Goal: Find specific page/section: Find specific page/section

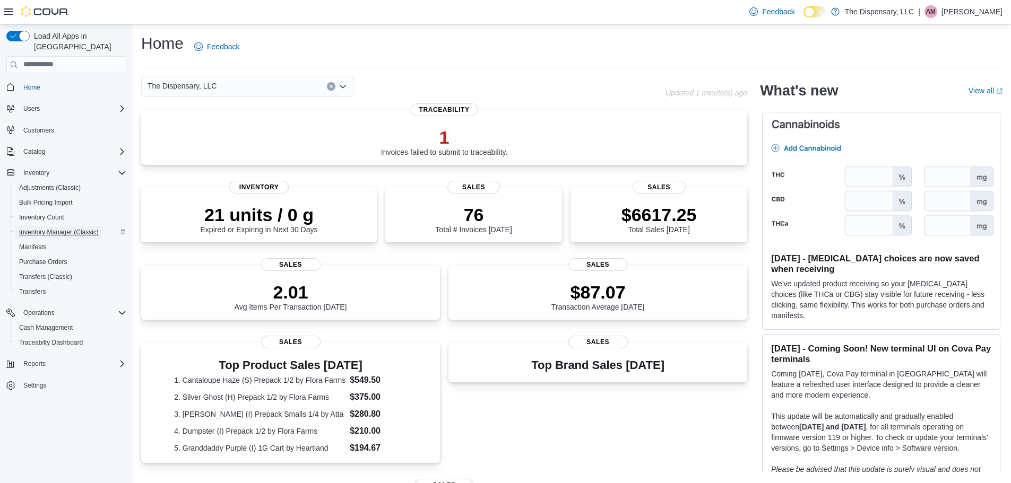
click at [77, 228] on span "Inventory Manager (Classic)" at bounding box center [59, 232] width 80 height 8
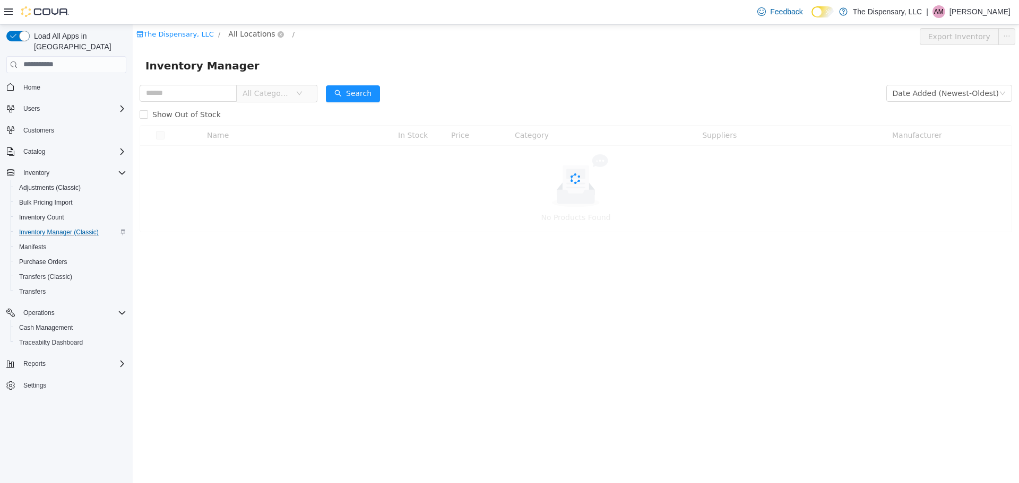
click at [257, 34] on span "All Locations" at bounding box center [251, 34] width 47 height 12
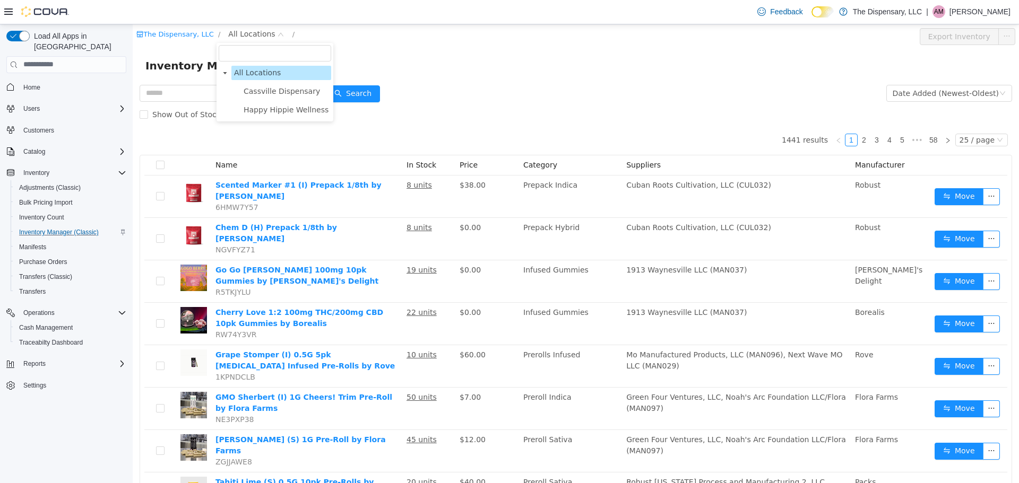
click at [254, 92] on span "Cassville Dispensary" at bounding box center [282, 90] width 76 height 8
click at [334, 36] on div "All Rooms" at bounding box center [352, 36] width 37 height 16
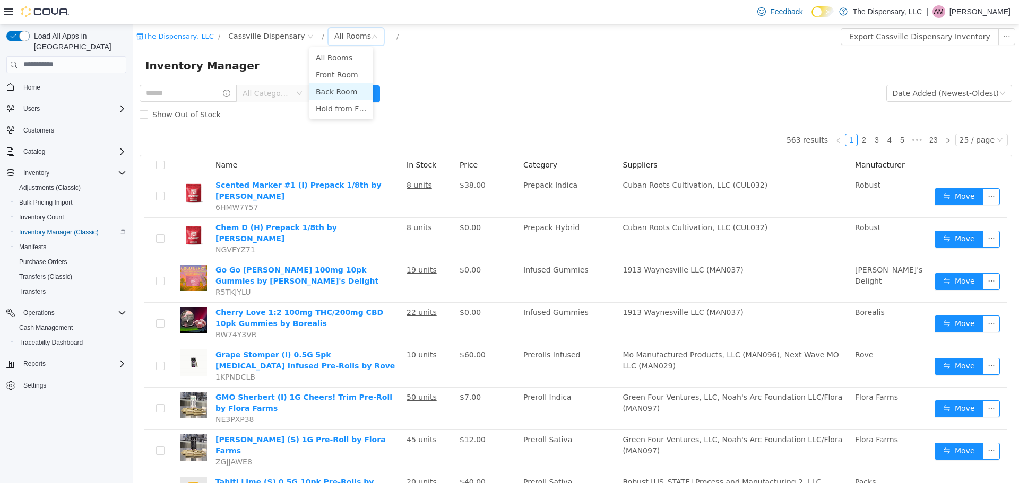
click at [335, 86] on li "Back Room" at bounding box center [341, 91] width 64 height 17
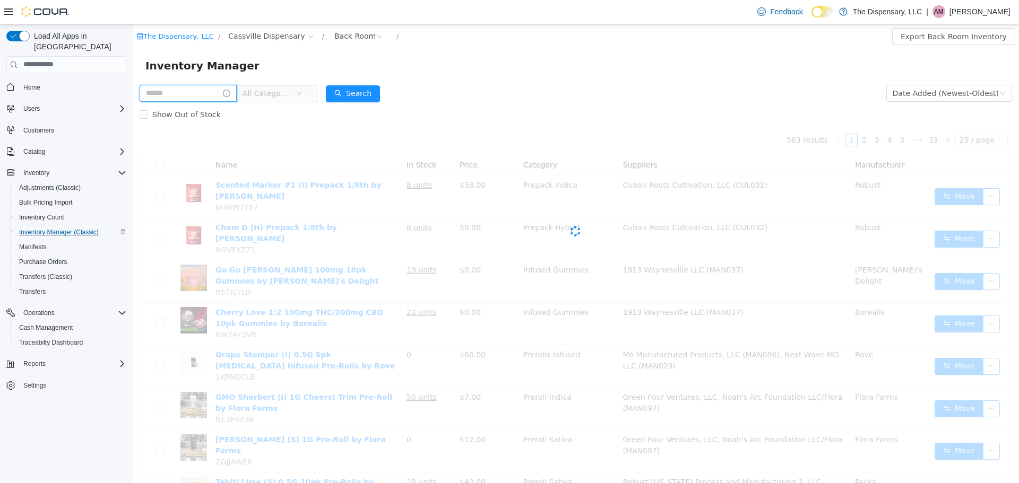
click at [177, 101] on input "text" at bounding box center [188, 92] width 97 height 17
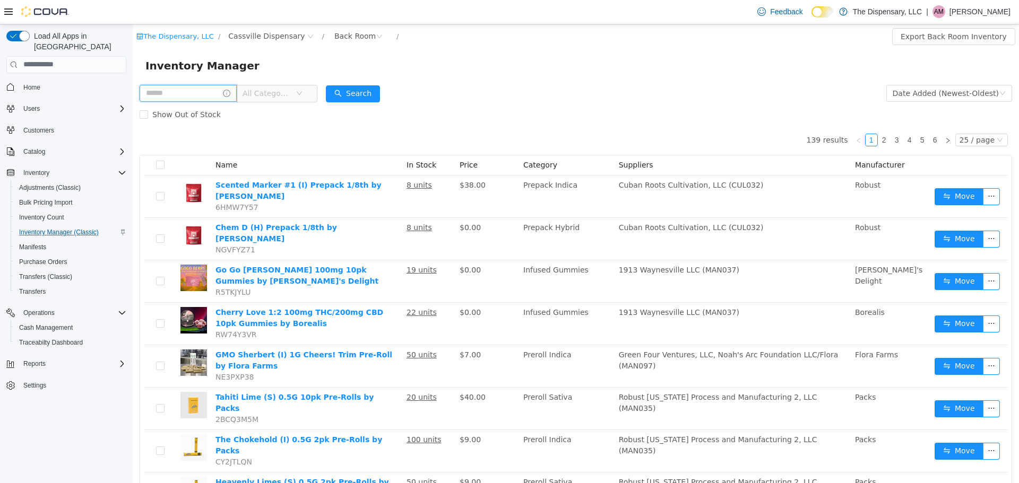
click at [177, 100] on input "text" at bounding box center [188, 92] width 97 height 17
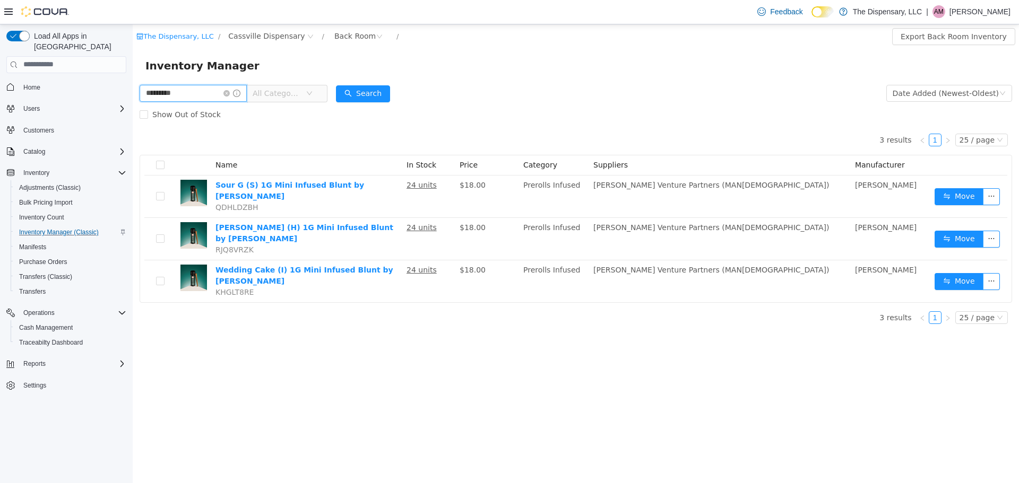
drag, startPoint x: 200, startPoint y: 89, endPoint x: 153, endPoint y: 129, distance: 62.0
click at [133, 109] on html "The Dispensary, LLC / Cassville Dispensary / Back Room / Export Back Room Inven…" at bounding box center [576, 253] width 886 height 459
type input "****"
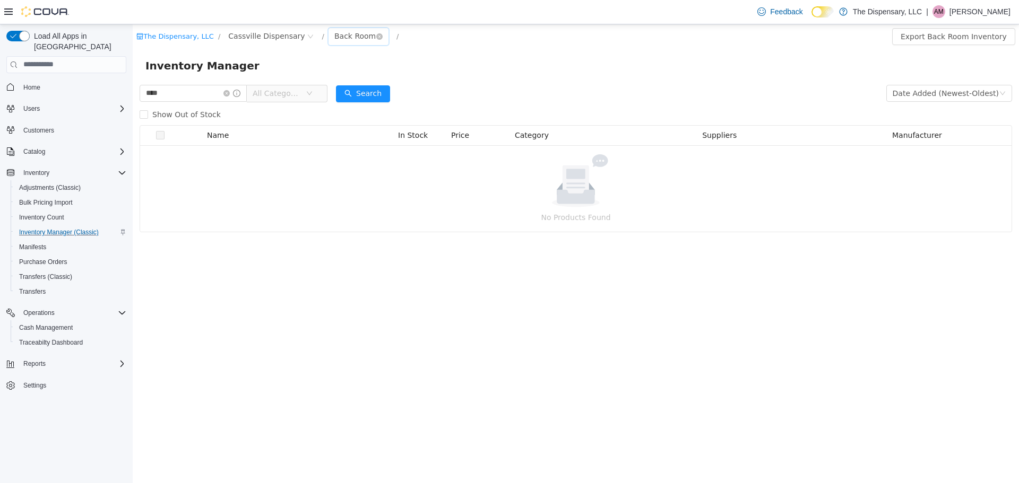
click at [334, 32] on div "Back Room" at bounding box center [354, 36] width 41 height 16
click at [335, 79] on li "Front Room" at bounding box center [341, 74] width 64 height 17
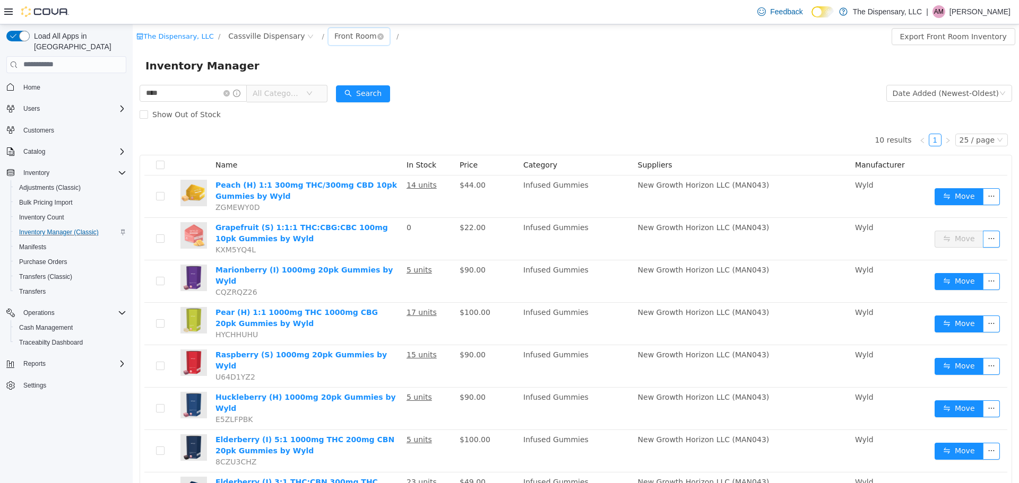
click at [336, 34] on div "Front Room" at bounding box center [355, 36] width 42 height 16
click at [333, 91] on li "Back Room" at bounding box center [341, 91] width 64 height 17
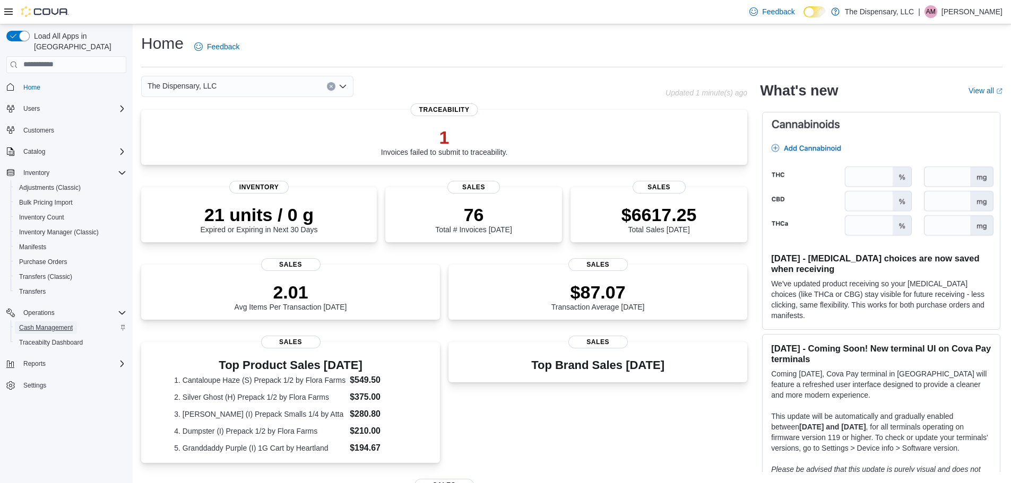
click at [35, 324] on span "Cash Management" at bounding box center [46, 328] width 54 height 8
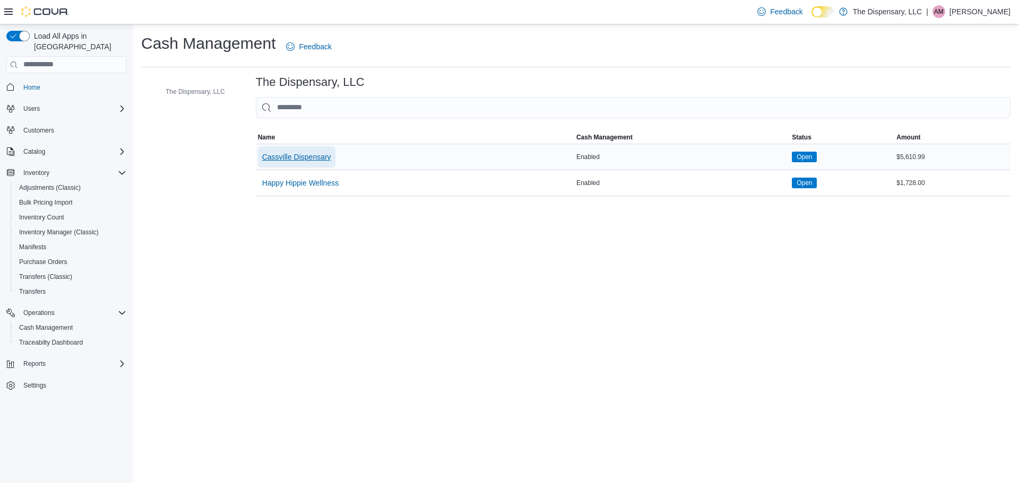
click at [284, 154] on span "Cassville Dispensary" at bounding box center [296, 157] width 69 height 11
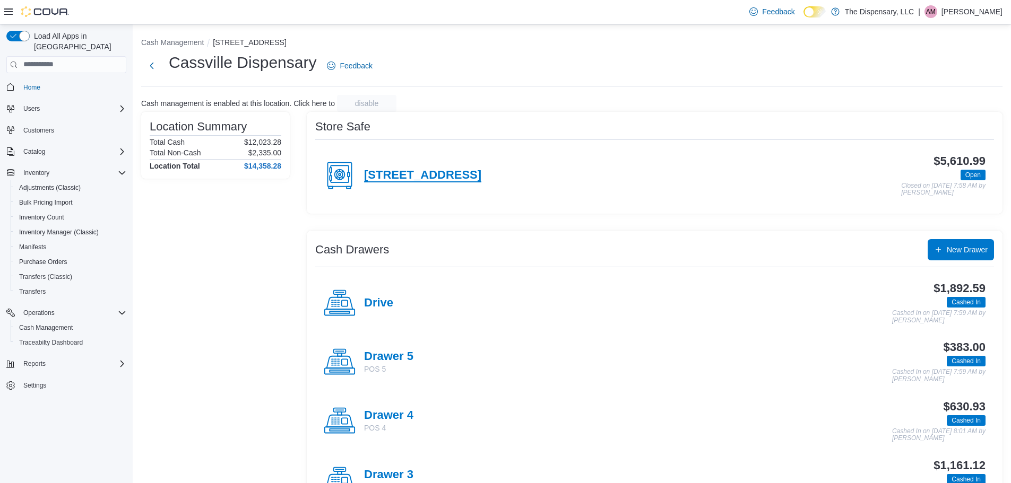
click at [441, 181] on h4 "460 State Highway 76" at bounding box center [422, 176] width 117 height 14
